Goal: Information Seeking & Learning: Learn about a topic

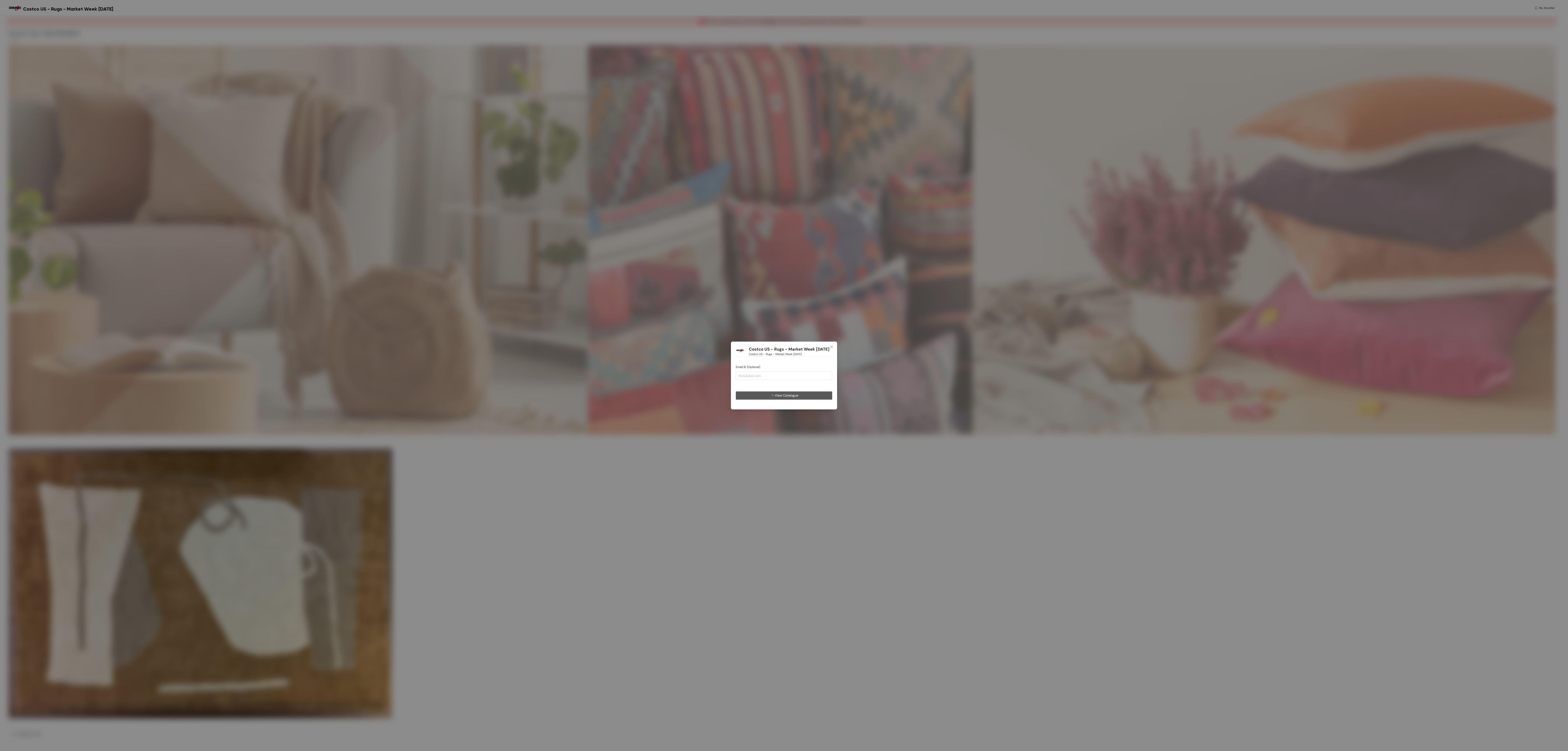
click at [802, 392] on button "View Catalogue" at bounding box center [784, 395] width 96 height 8
click at [800, 398] on button "View Catalogue" at bounding box center [784, 395] width 96 height 8
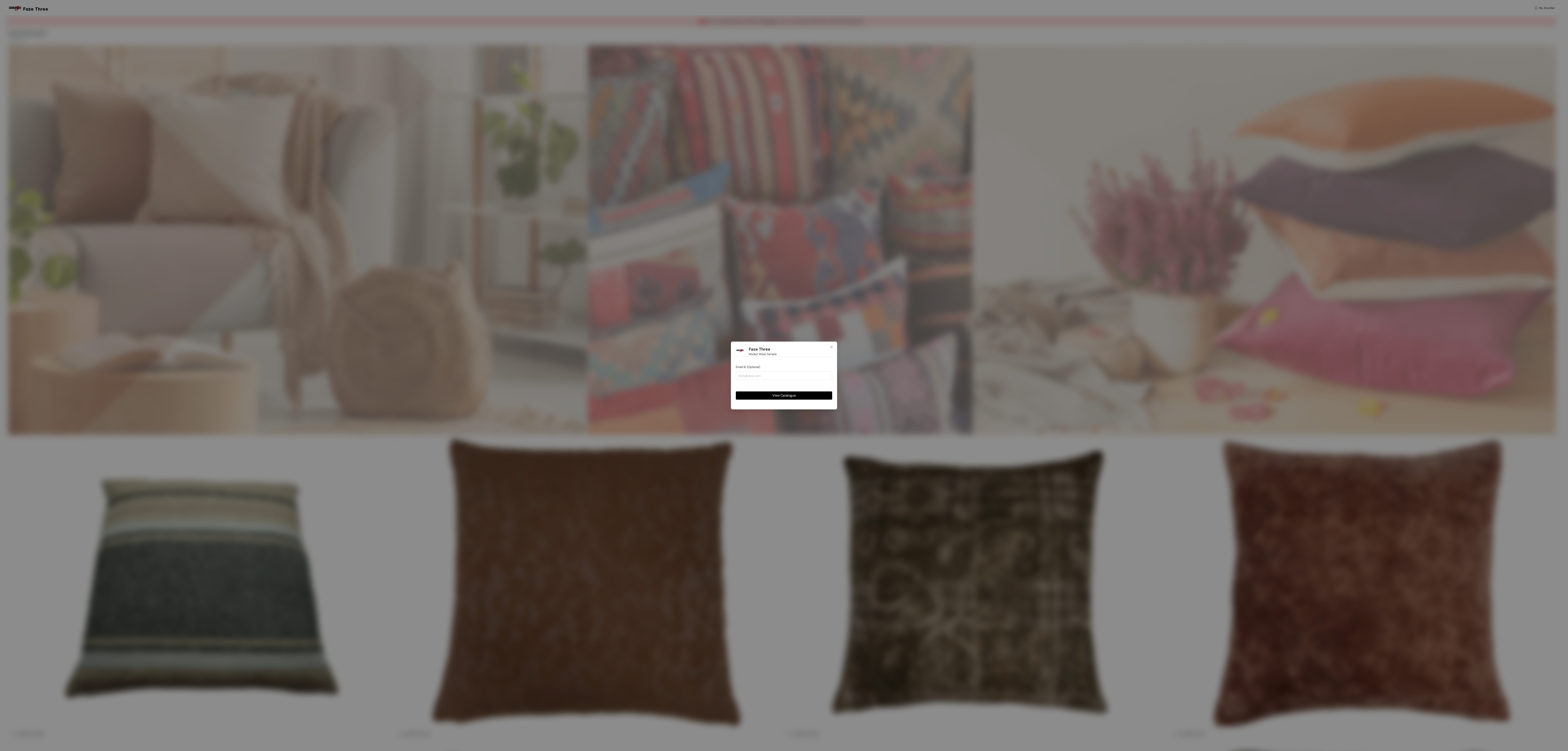
click at [781, 392] on button "View Catalogue" at bounding box center [784, 395] width 96 height 8
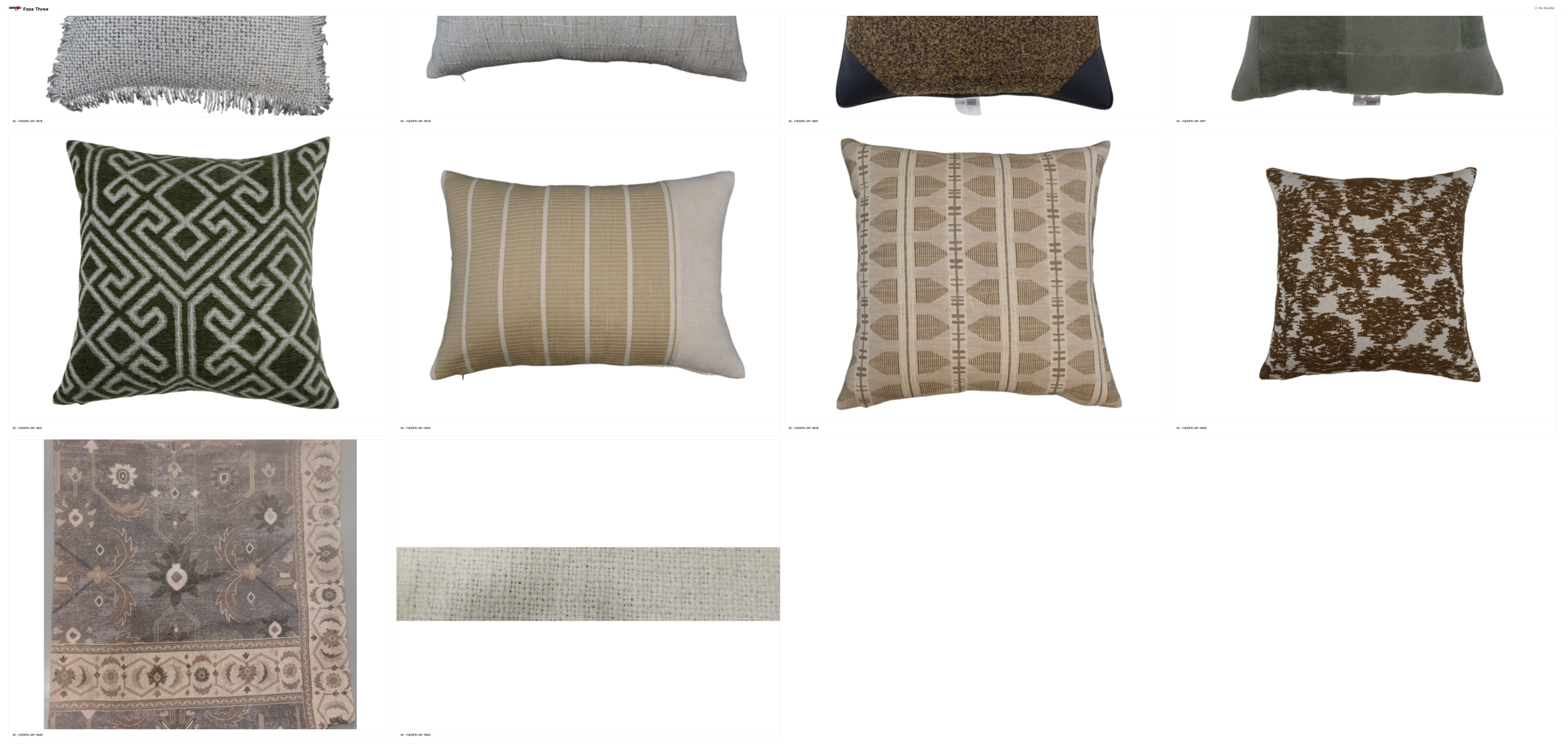
scroll to position [2158, 0]
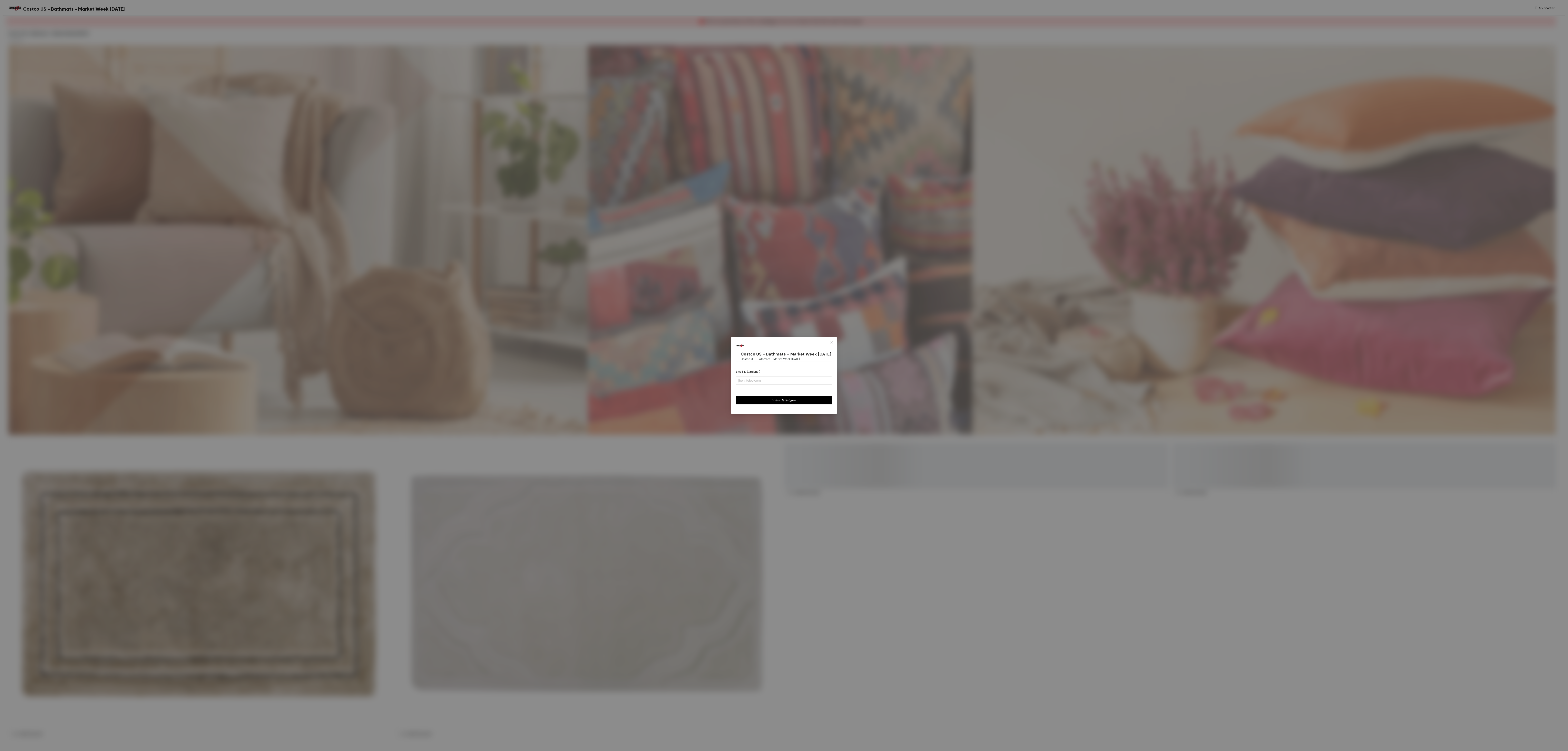
click at [808, 398] on div "View Catalogue" at bounding box center [784, 397] width 96 height 15
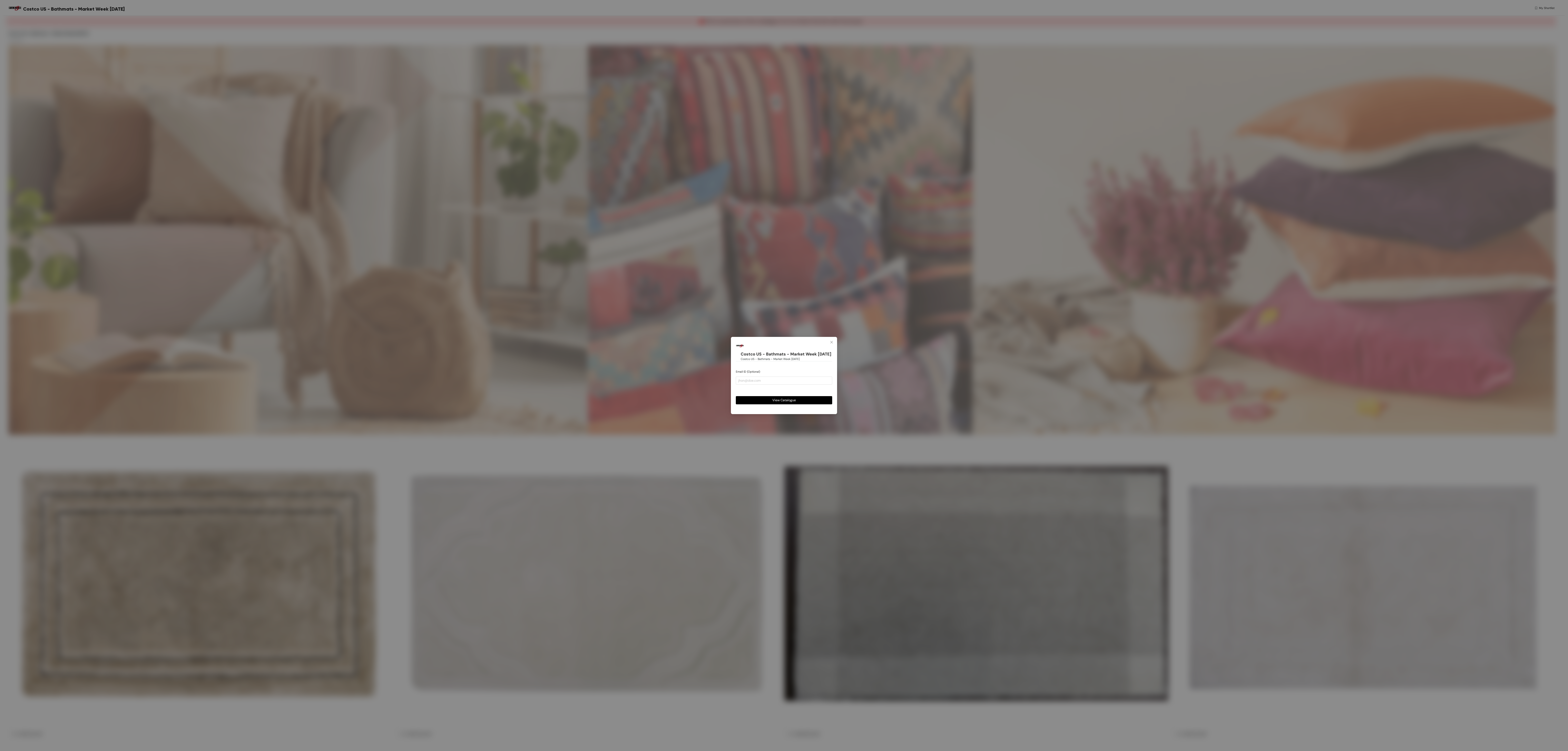
drag, startPoint x: 805, startPoint y: 400, endPoint x: 805, endPoint y: 403, distance: 3.0
click at [805, 401] on button "View Catalogue" at bounding box center [784, 400] width 96 height 8
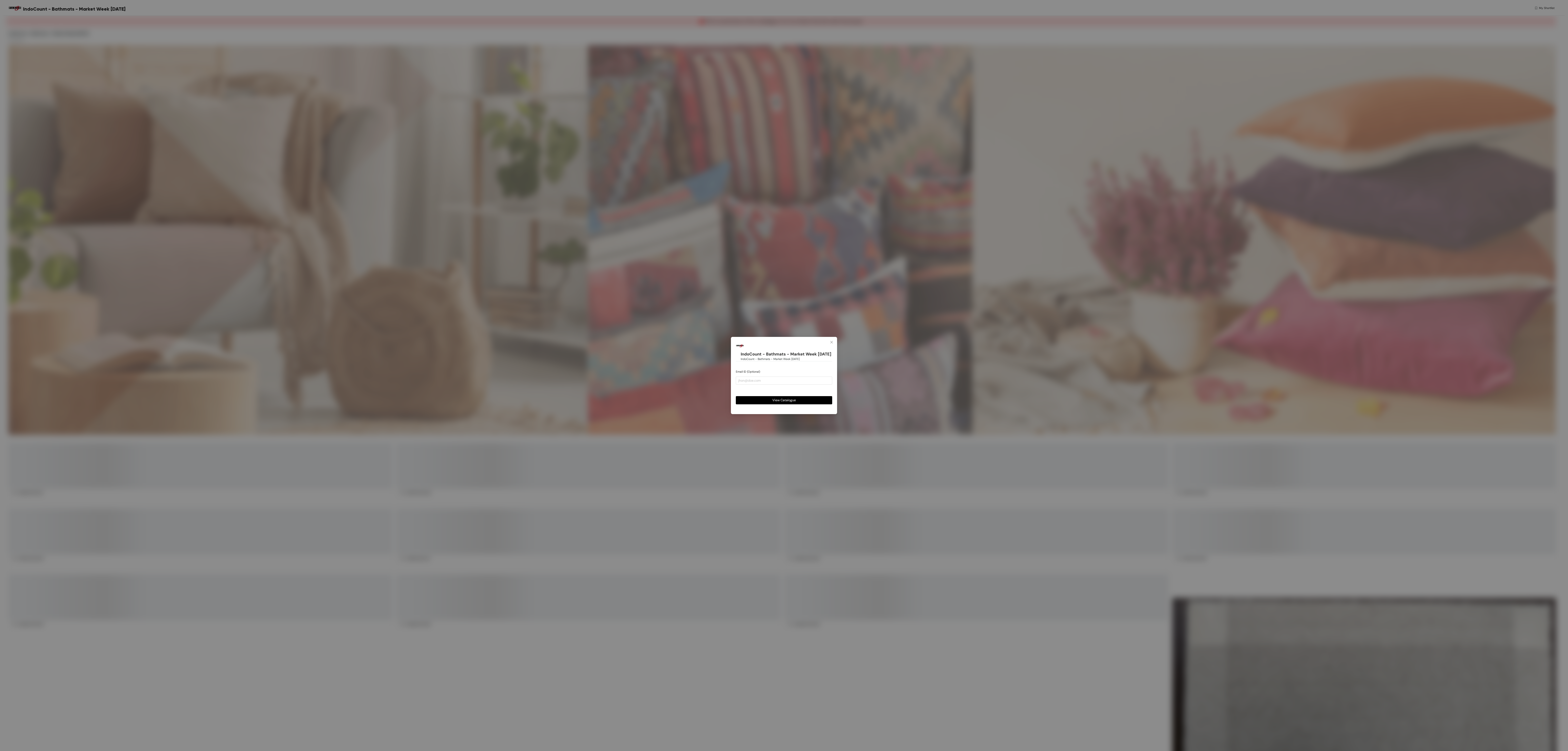
click at [805, 402] on button "View Catalogue" at bounding box center [784, 400] width 96 height 8
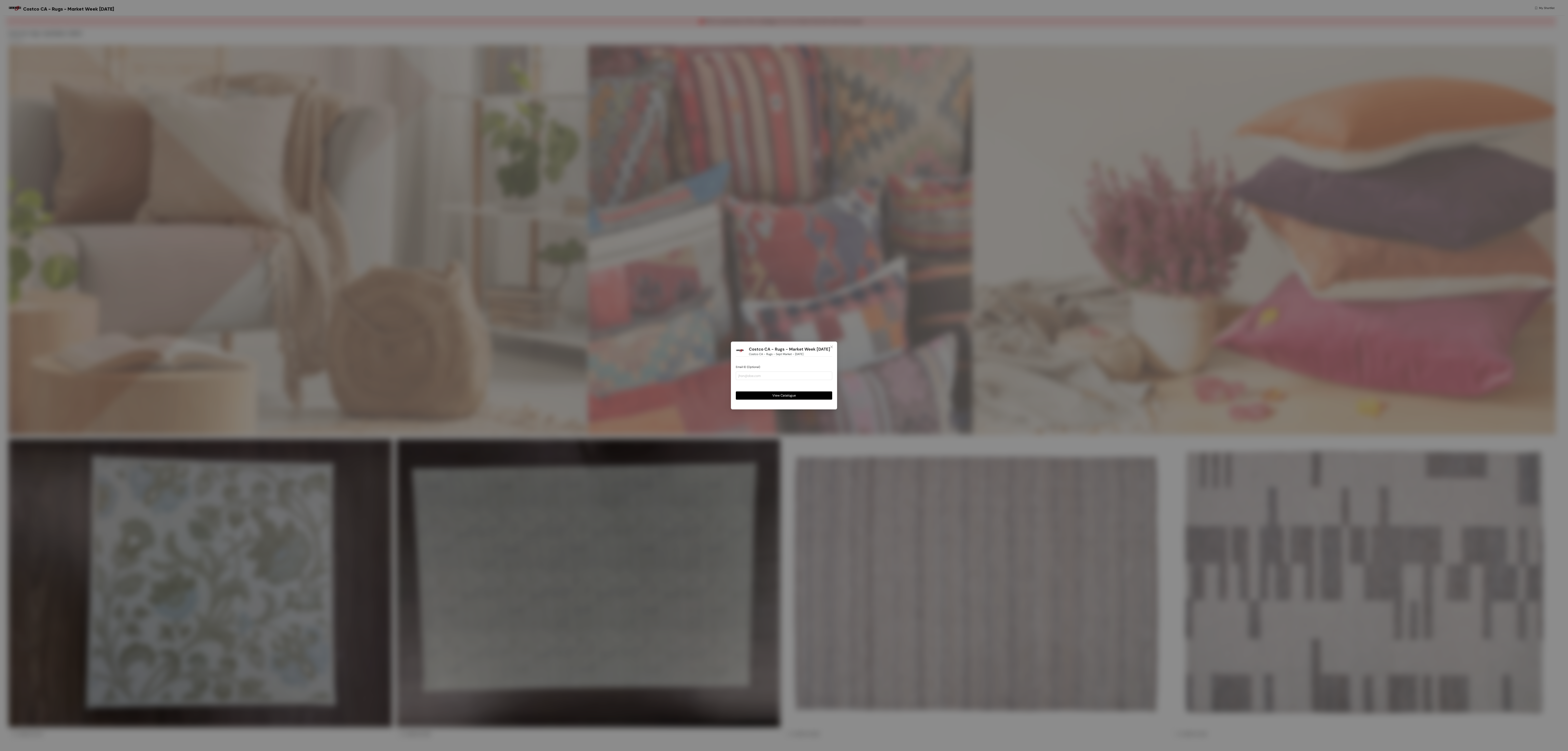
click at [833, 397] on div "Costco CA - Rugs - Market Week 18.09.25 Costco CA - Rugs - Sept Market - 19.09.…" at bounding box center [784, 375] width 106 height 68
click at [819, 399] on button "View Catalogue" at bounding box center [784, 395] width 96 height 8
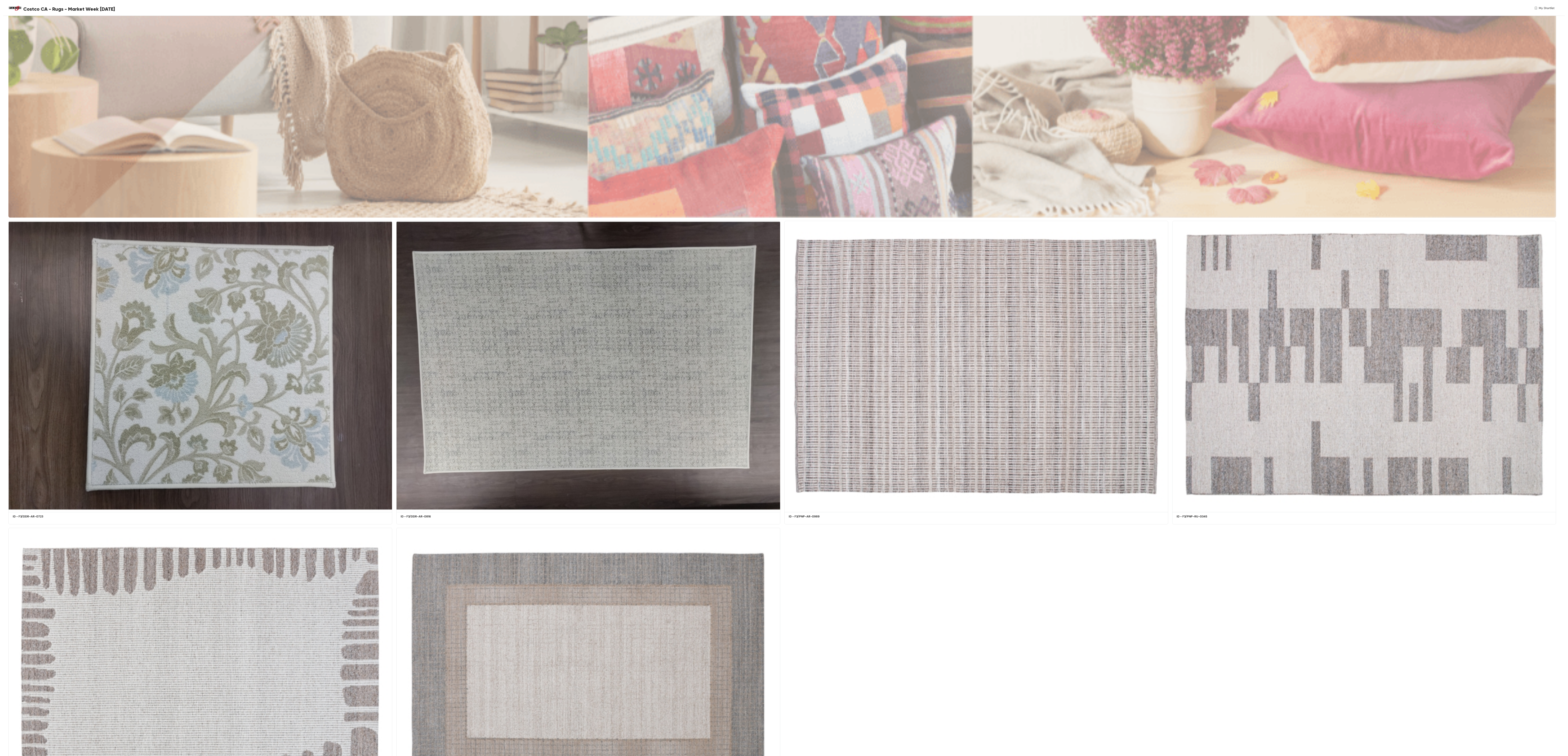
scroll to position [246, 0]
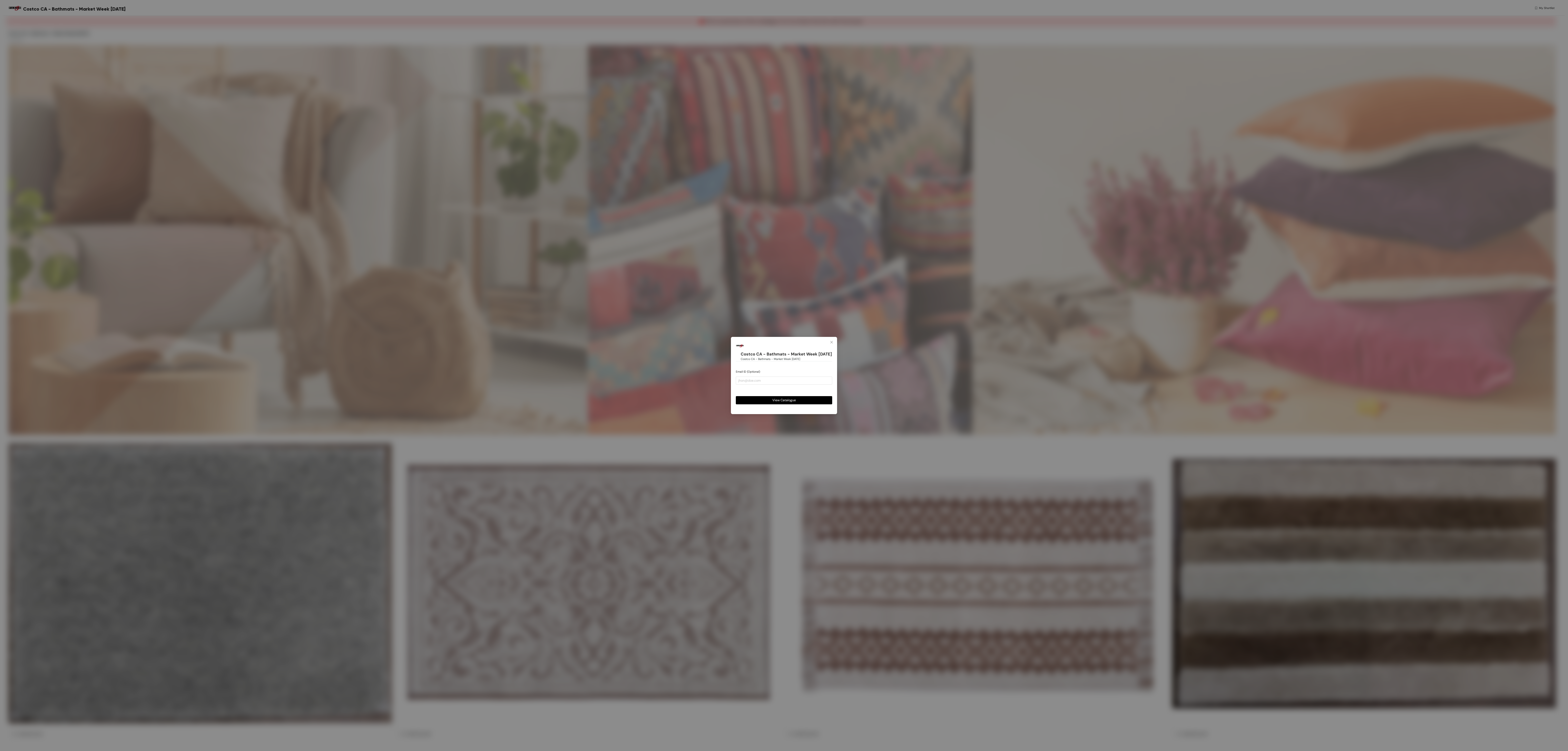
drag, startPoint x: 799, startPoint y: 404, endPoint x: 331, endPoint y: 130, distance: 542.3
click at [798, 404] on button "View Catalogue" at bounding box center [784, 400] width 96 height 8
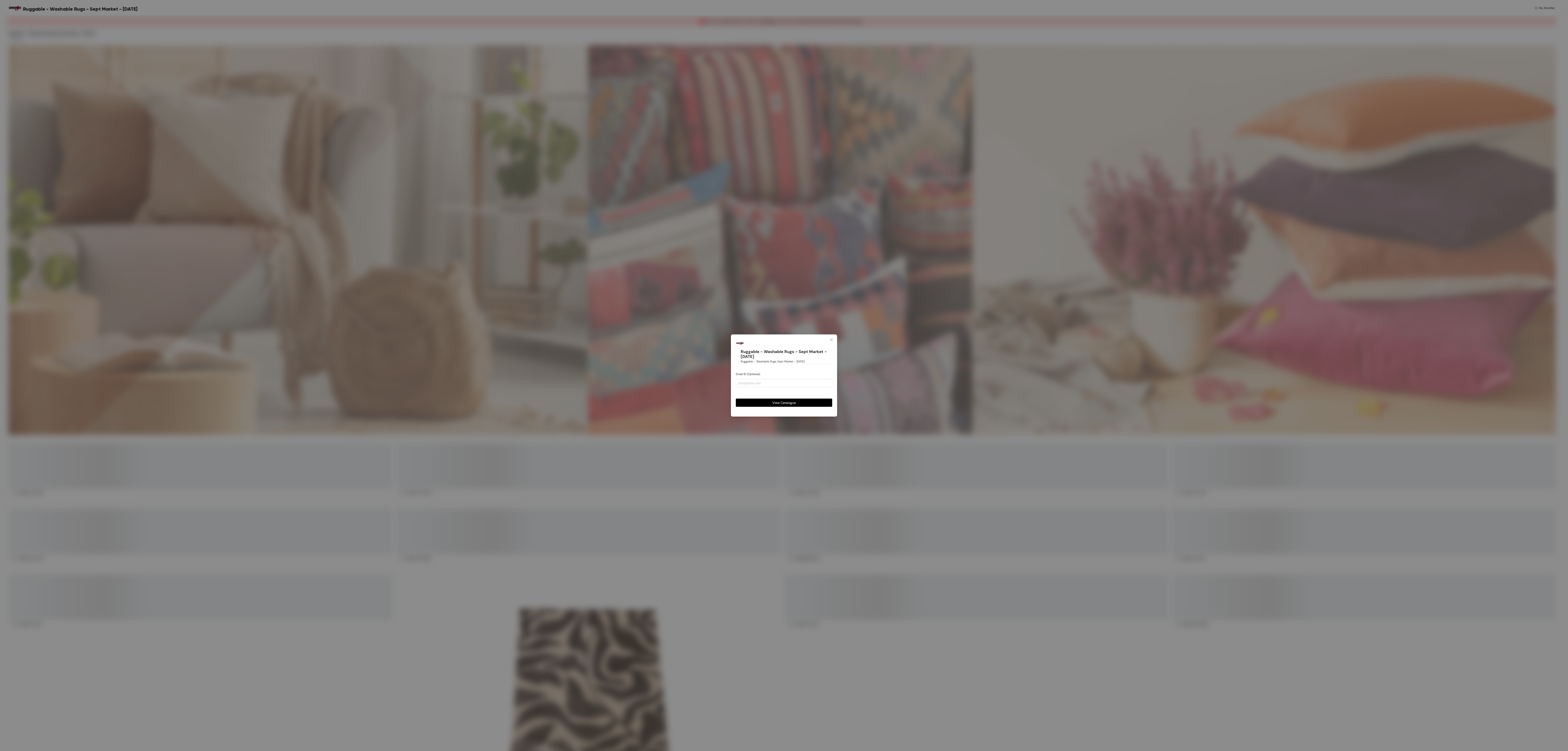
click at [772, 399] on button "View Catalogue" at bounding box center [784, 402] width 96 height 8
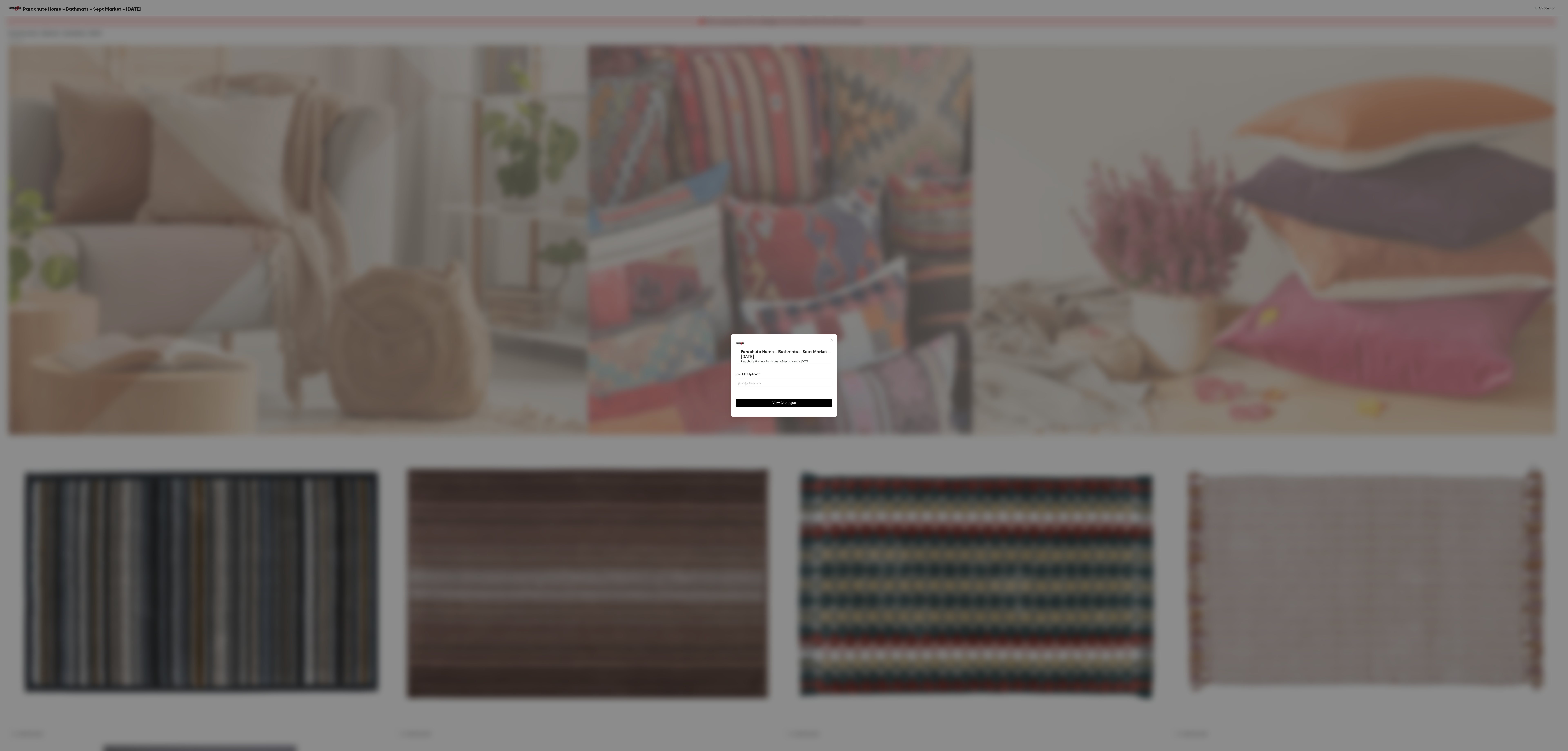
click at [830, 404] on button "View Catalogue" at bounding box center [784, 402] width 96 height 8
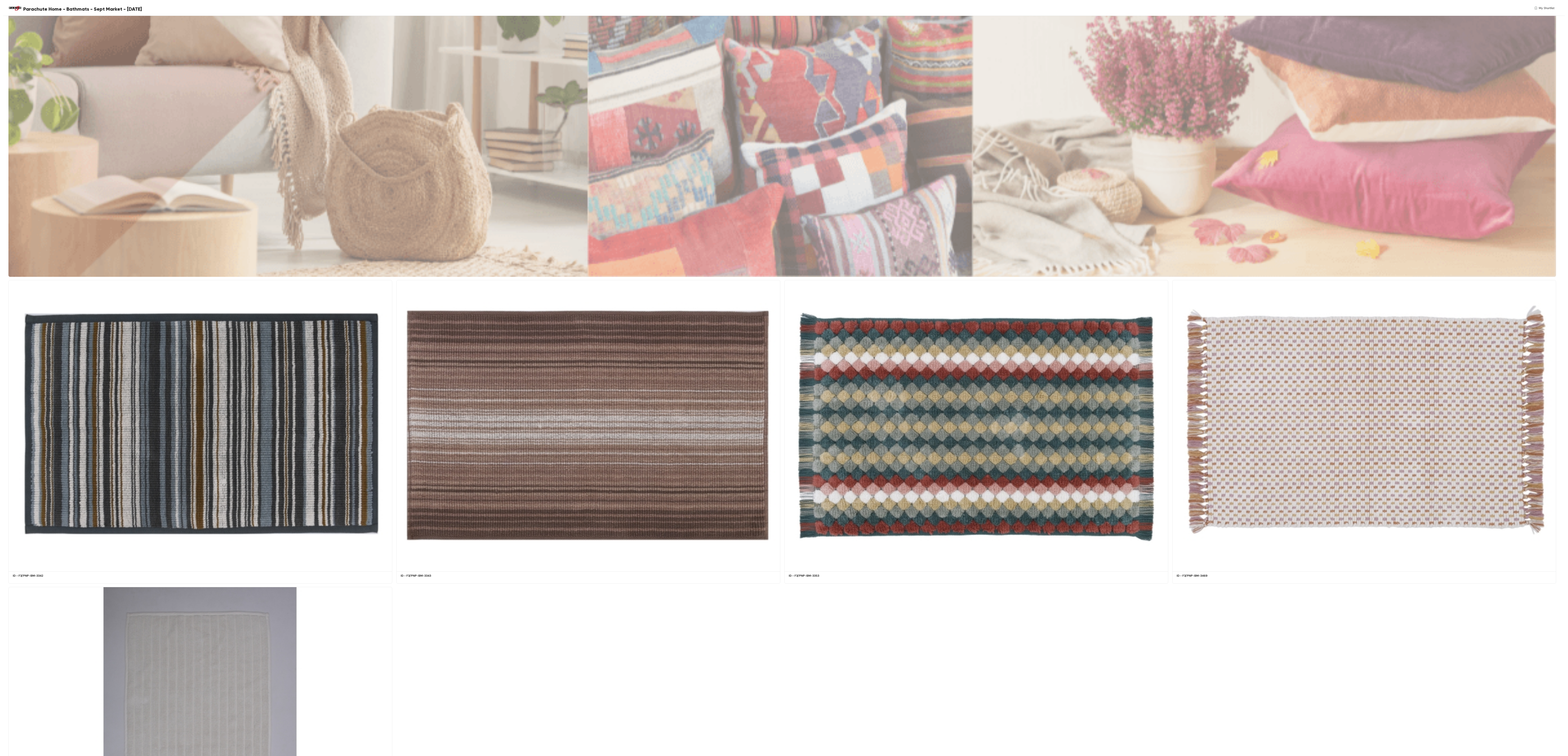
scroll to position [246, 0]
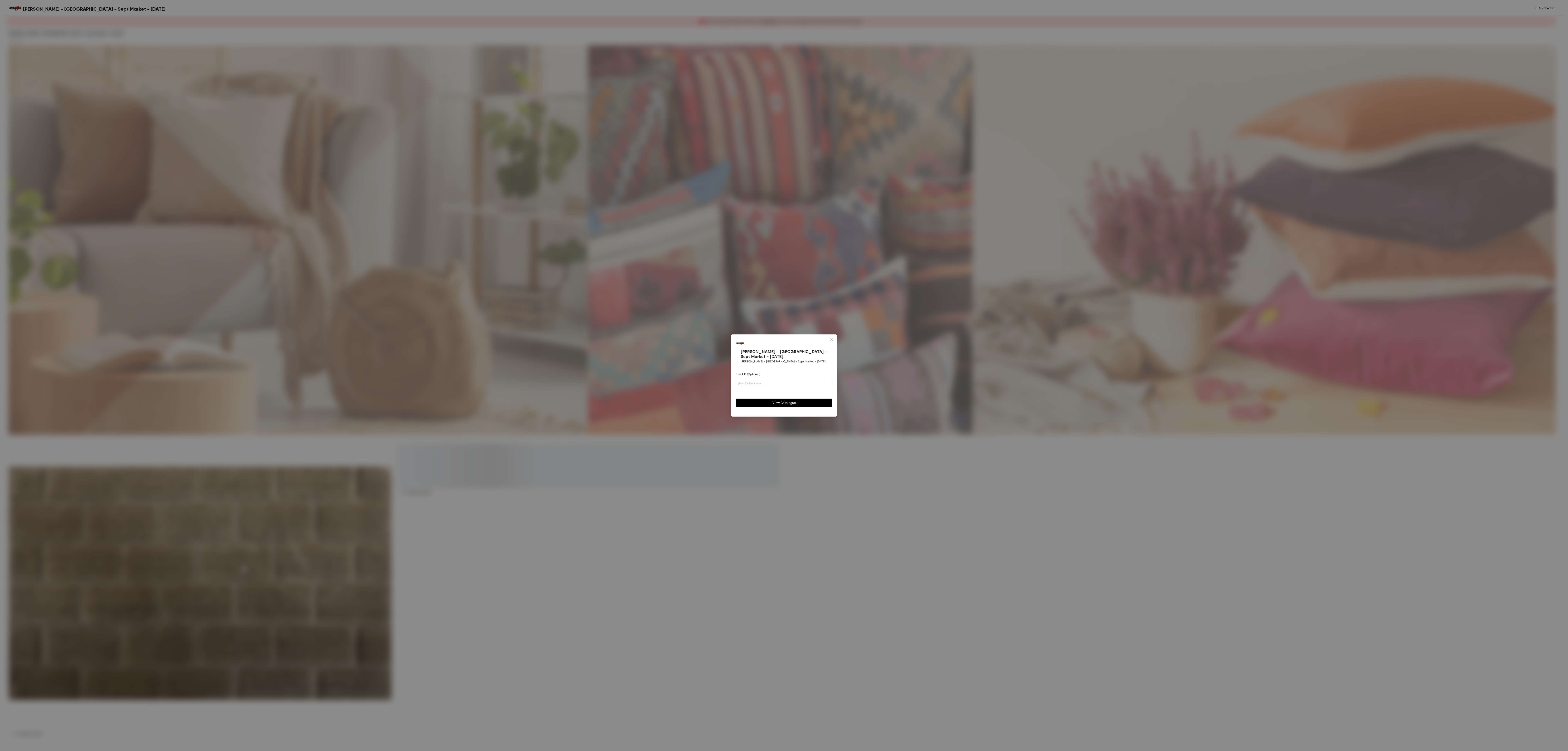
click at [811, 402] on button "View Catalogue" at bounding box center [784, 402] width 96 height 8
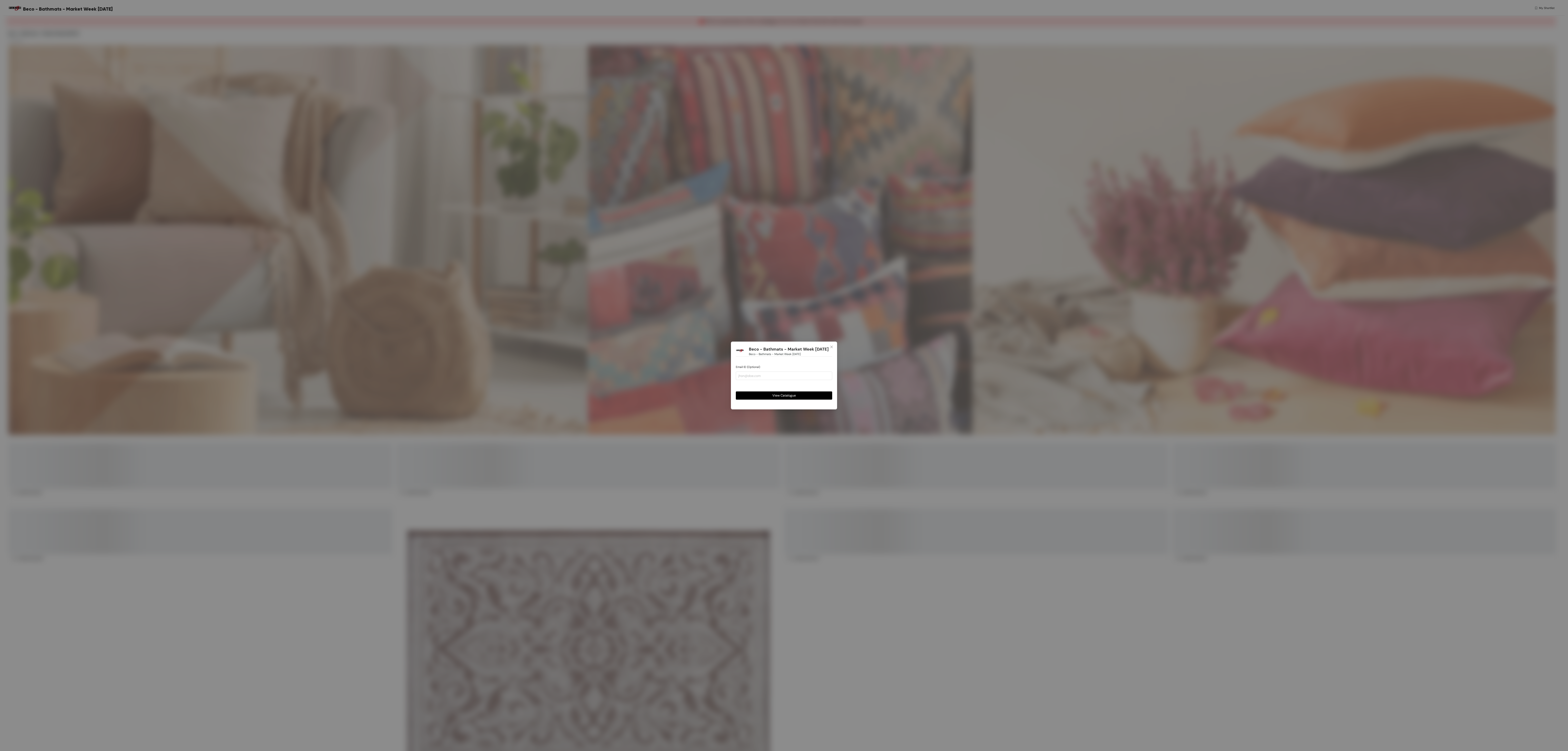
click at [813, 400] on button "View Catalogue" at bounding box center [784, 395] width 96 height 8
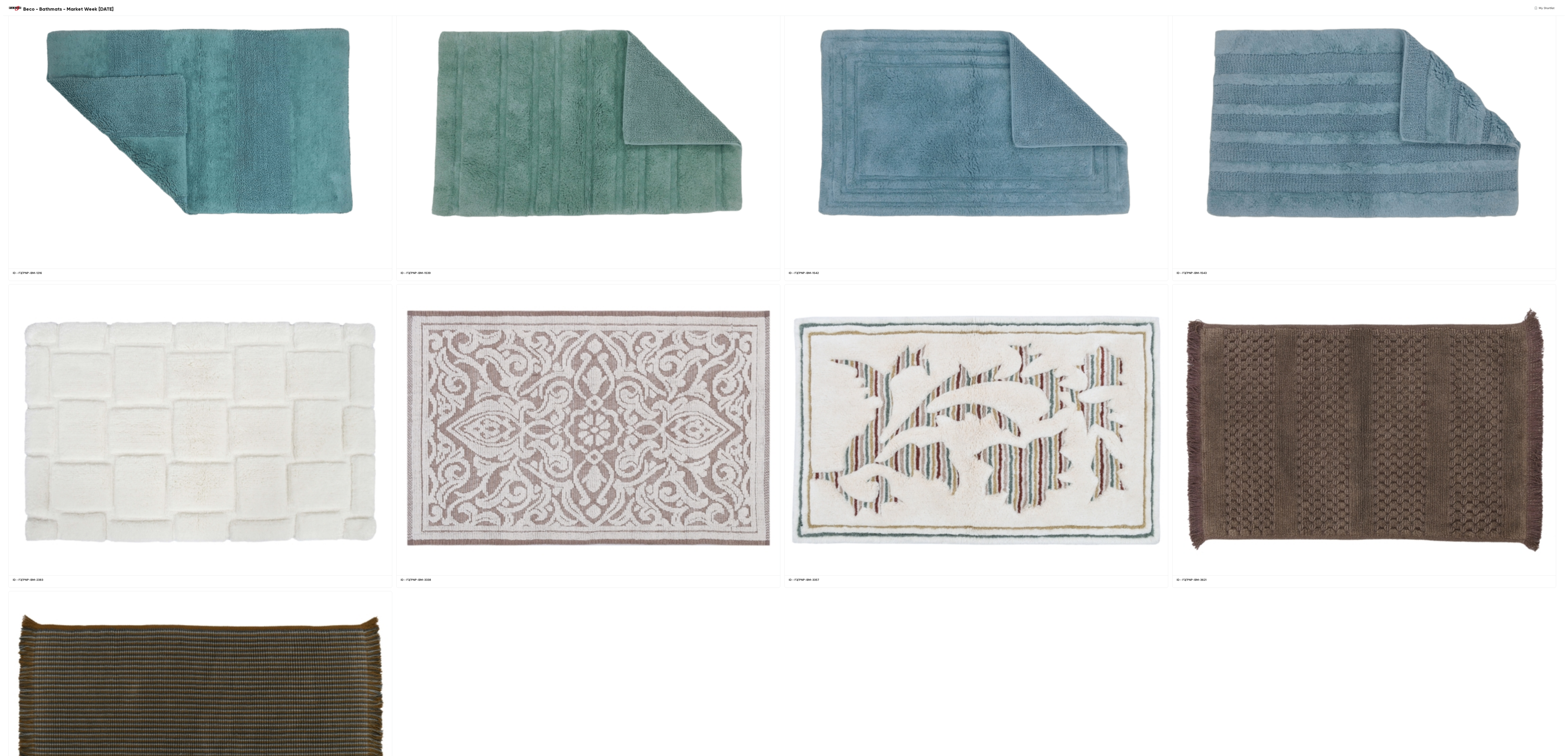
scroll to position [205, 0]
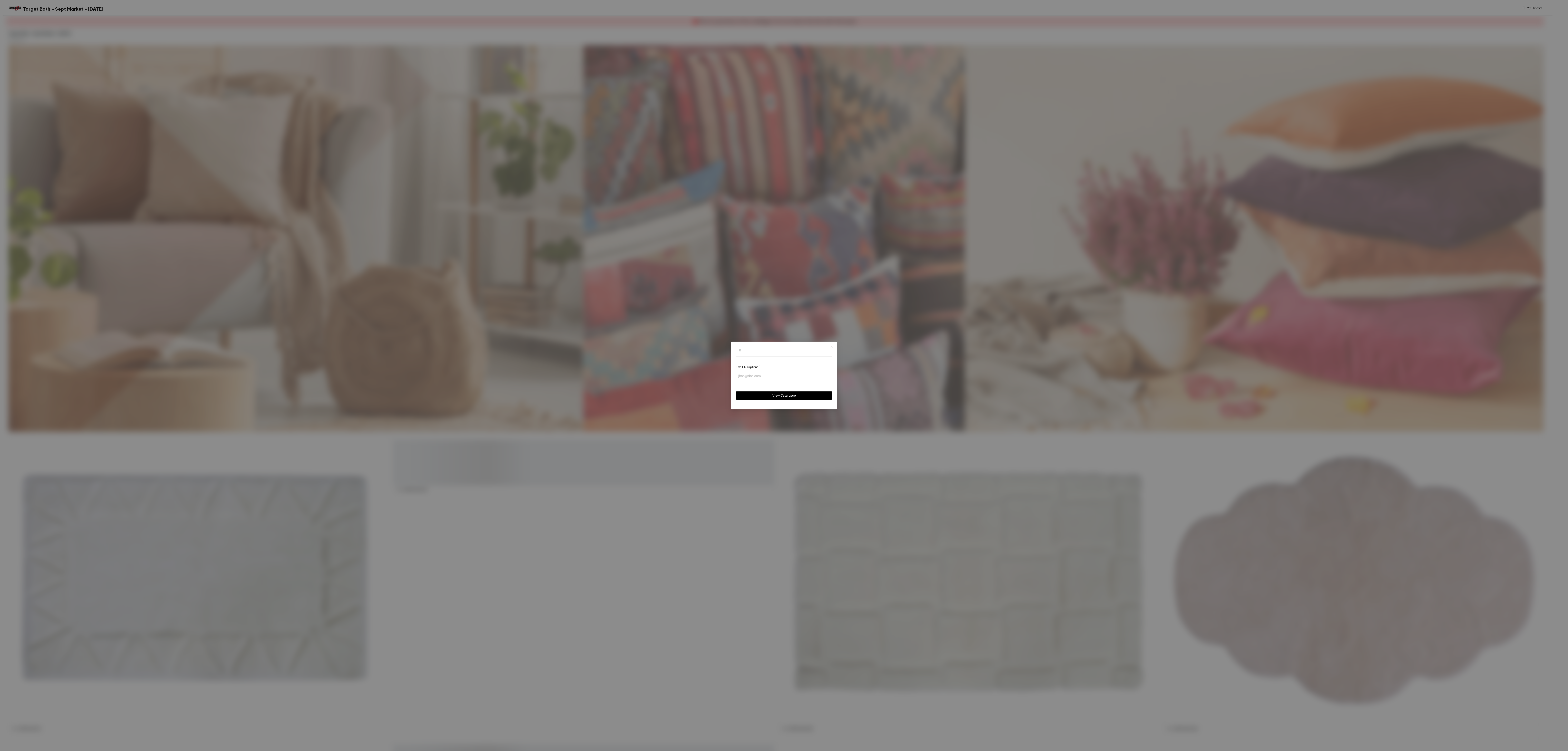
click at [775, 397] on span "View Catalogue" at bounding box center [784, 395] width 24 height 5
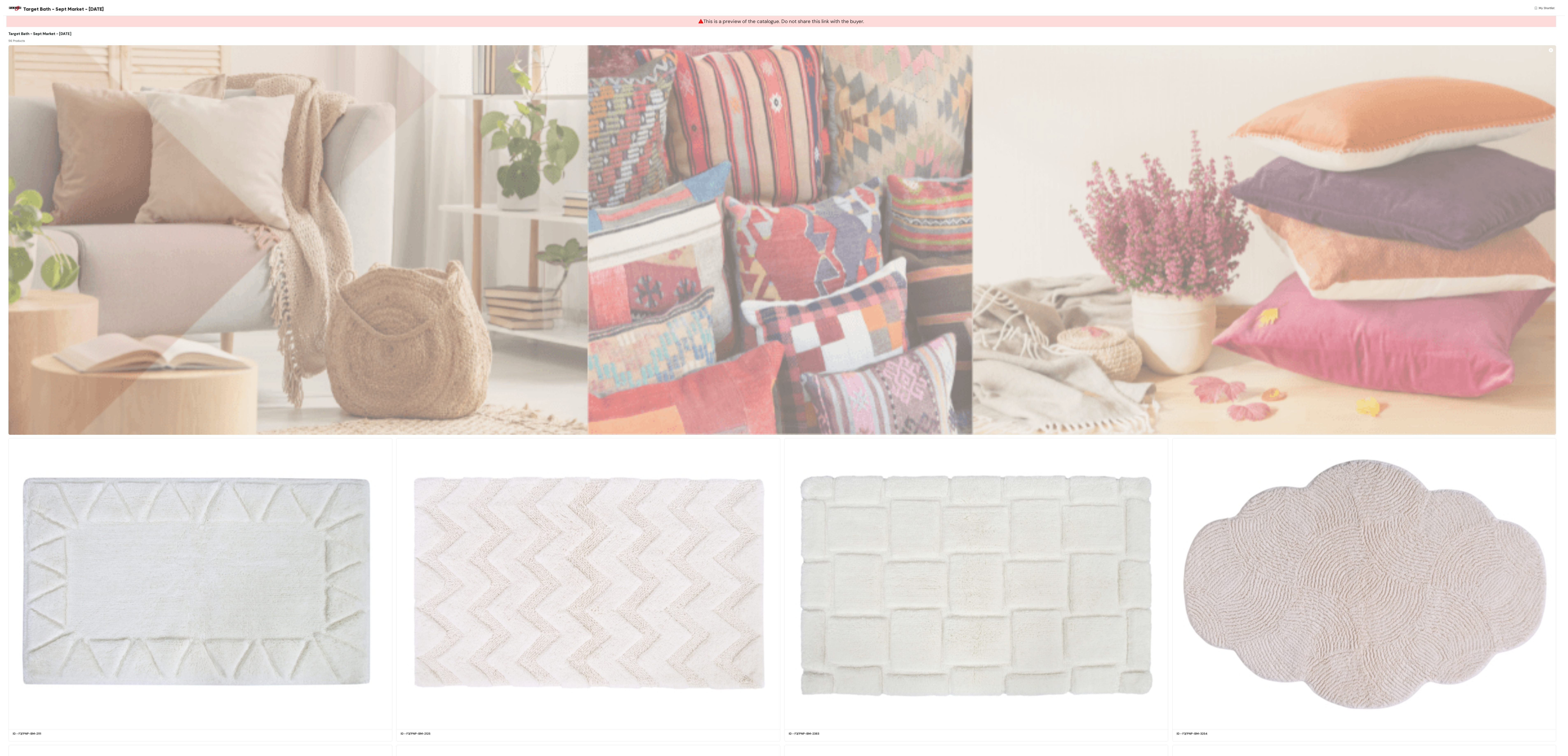
click at [1428, 66] on img at bounding box center [782, 240] width 1548 height 389
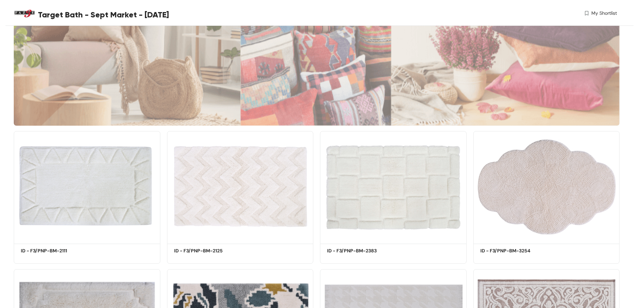
scroll to position [168, 0]
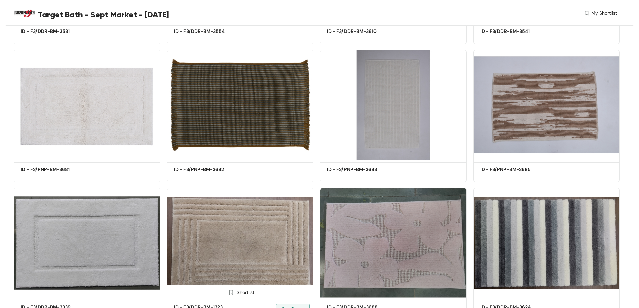
scroll to position [1876, 0]
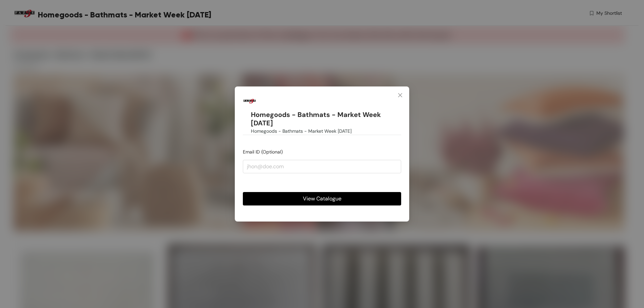
click at [326, 199] on span "View Catalogue" at bounding box center [322, 199] width 39 height 8
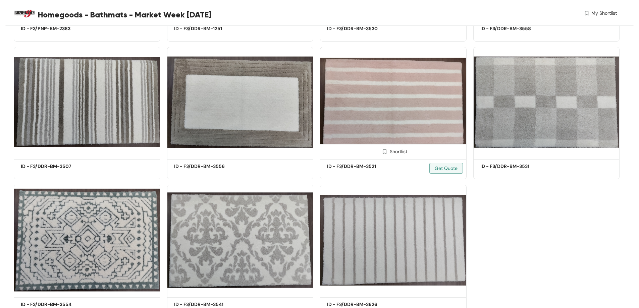
scroll to position [357, 0]
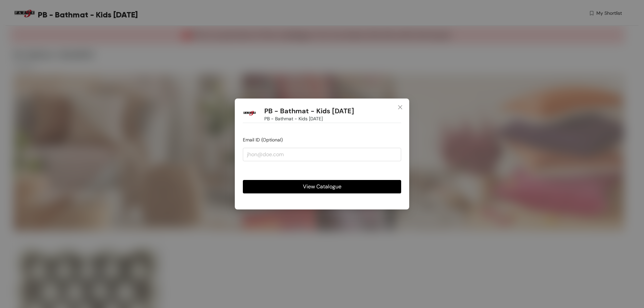
click at [295, 187] on button "View Catalogue" at bounding box center [322, 186] width 158 height 13
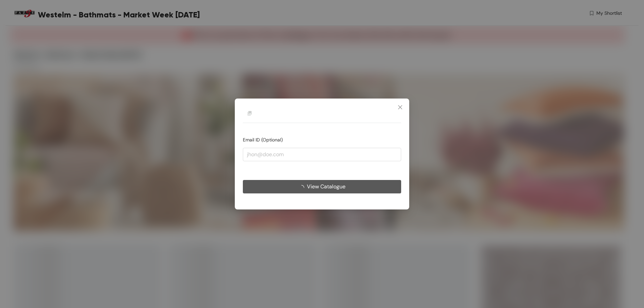
click at [353, 190] on button "View Catalogue" at bounding box center [322, 186] width 158 height 13
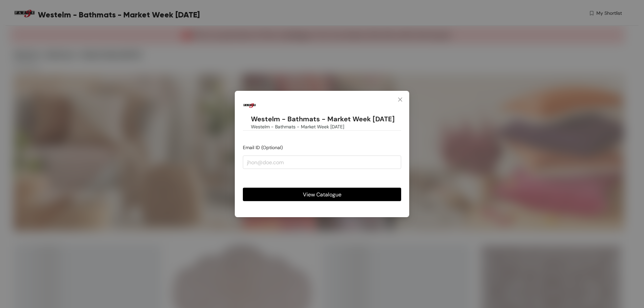
click at [341, 192] on span "View Catalogue" at bounding box center [322, 195] width 39 height 8
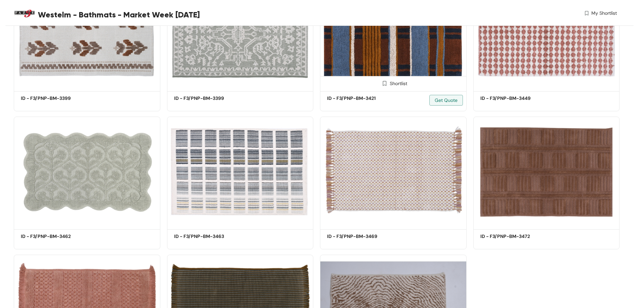
scroll to position [633, 0]
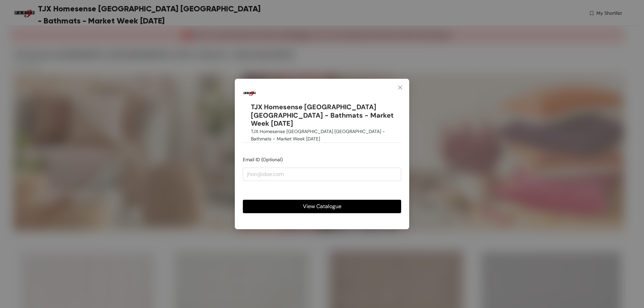
click at [369, 200] on button "View Catalogue" at bounding box center [322, 206] width 158 height 13
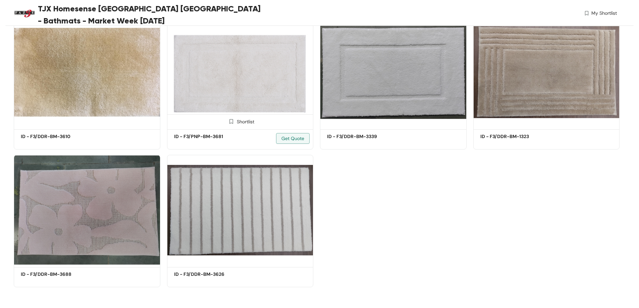
scroll to position [909, 0]
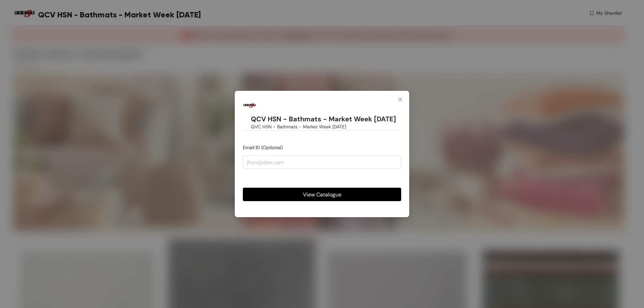
click at [324, 193] on span "View Catalogue" at bounding box center [322, 195] width 39 height 8
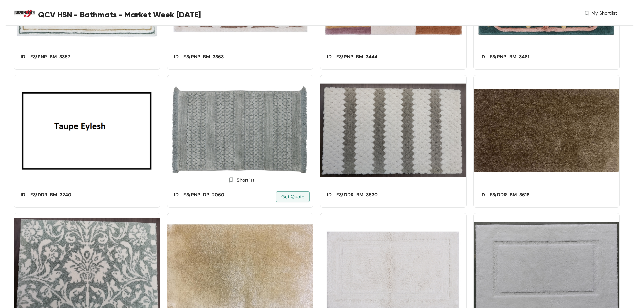
scroll to position [495, 0]
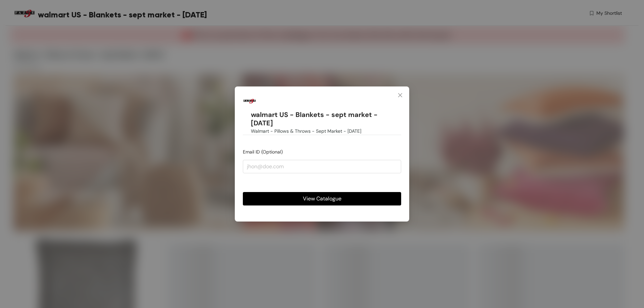
click at [308, 196] on span "View Catalogue" at bounding box center [322, 199] width 39 height 8
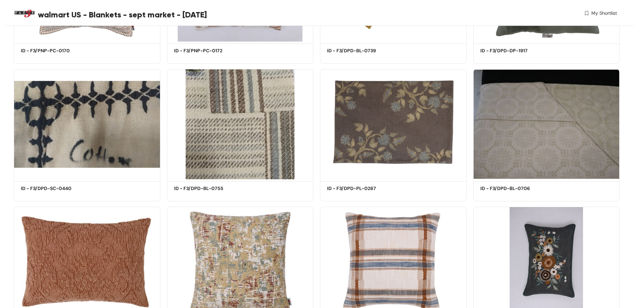
scroll to position [1600, 0]
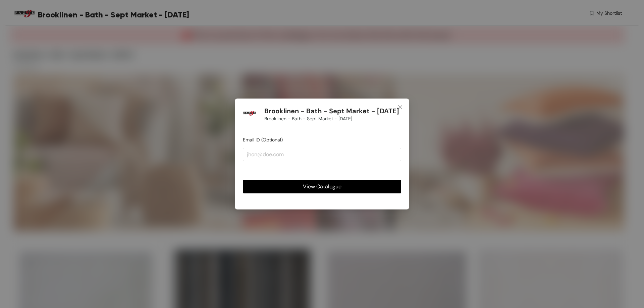
click at [315, 194] on button "View Catalogue" at bounding box center [322, 186] width 158 height 13
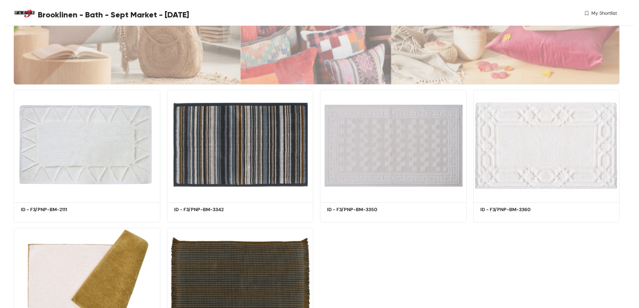
scroll to position [18, 0]
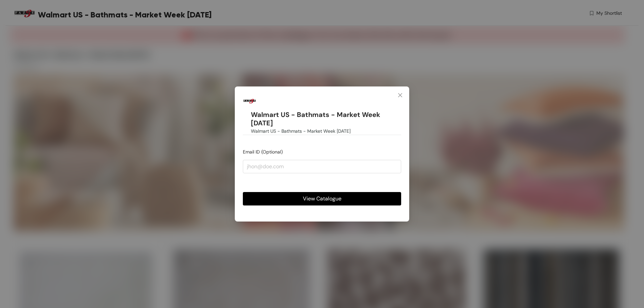
drag, startPoint x: 279, startPoint y: 197, endPoint x: 277, endPoint y: 202, distance: 5.6
click at [278, 197] on button "View Catalogue" at bounding box center [322, 198] width 158 height 13
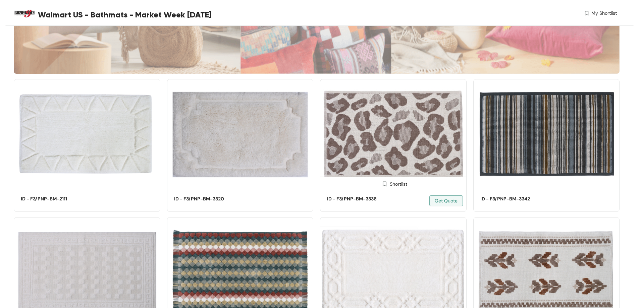
scroll to position [122, 0]
